Goal: Check status

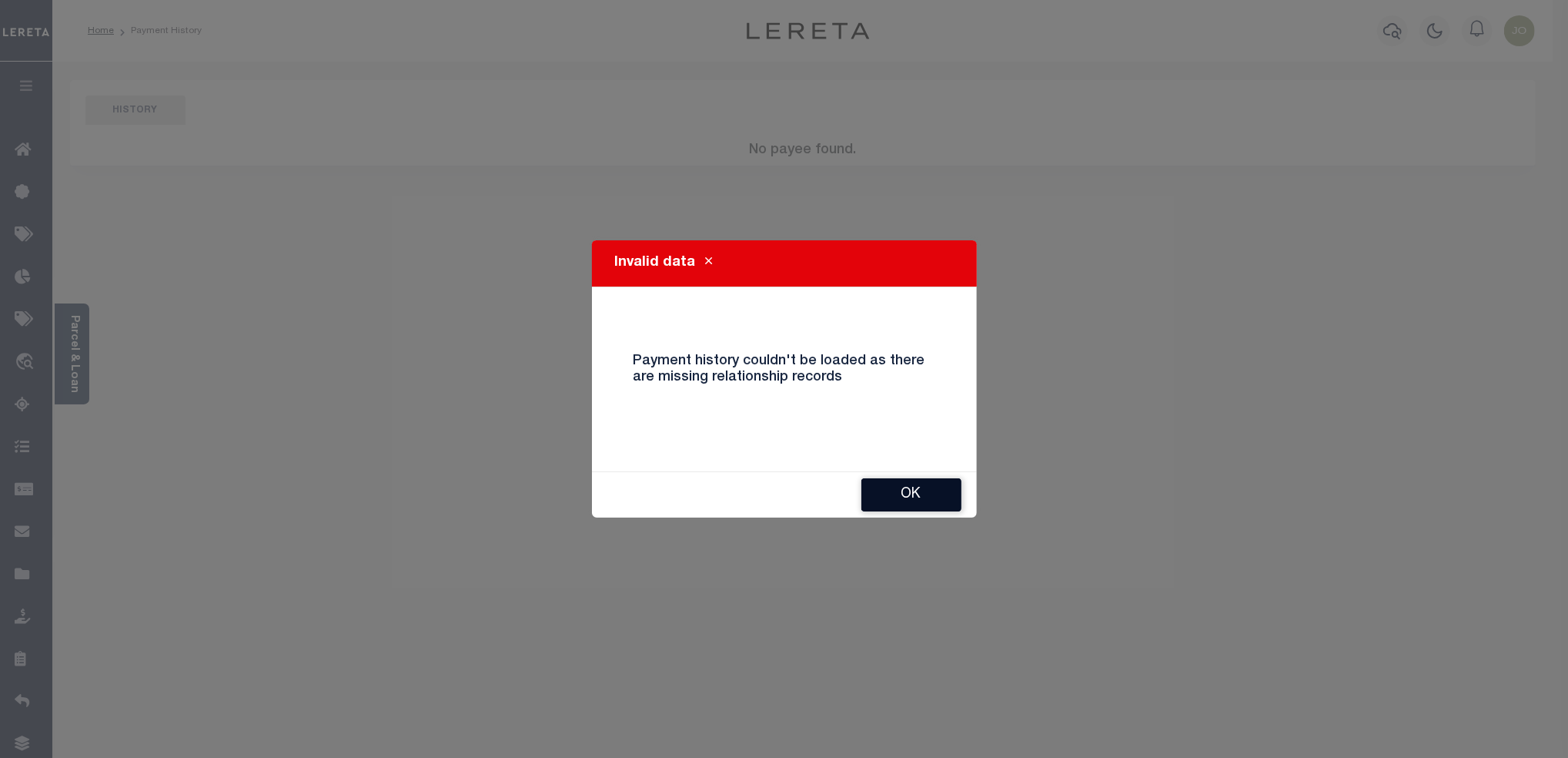
click at [912, 479] on button "Ok" at bounding box center [911, 494] width 100 height 33
